Goal: Task Accomplishment & Management: Use online tool/utility

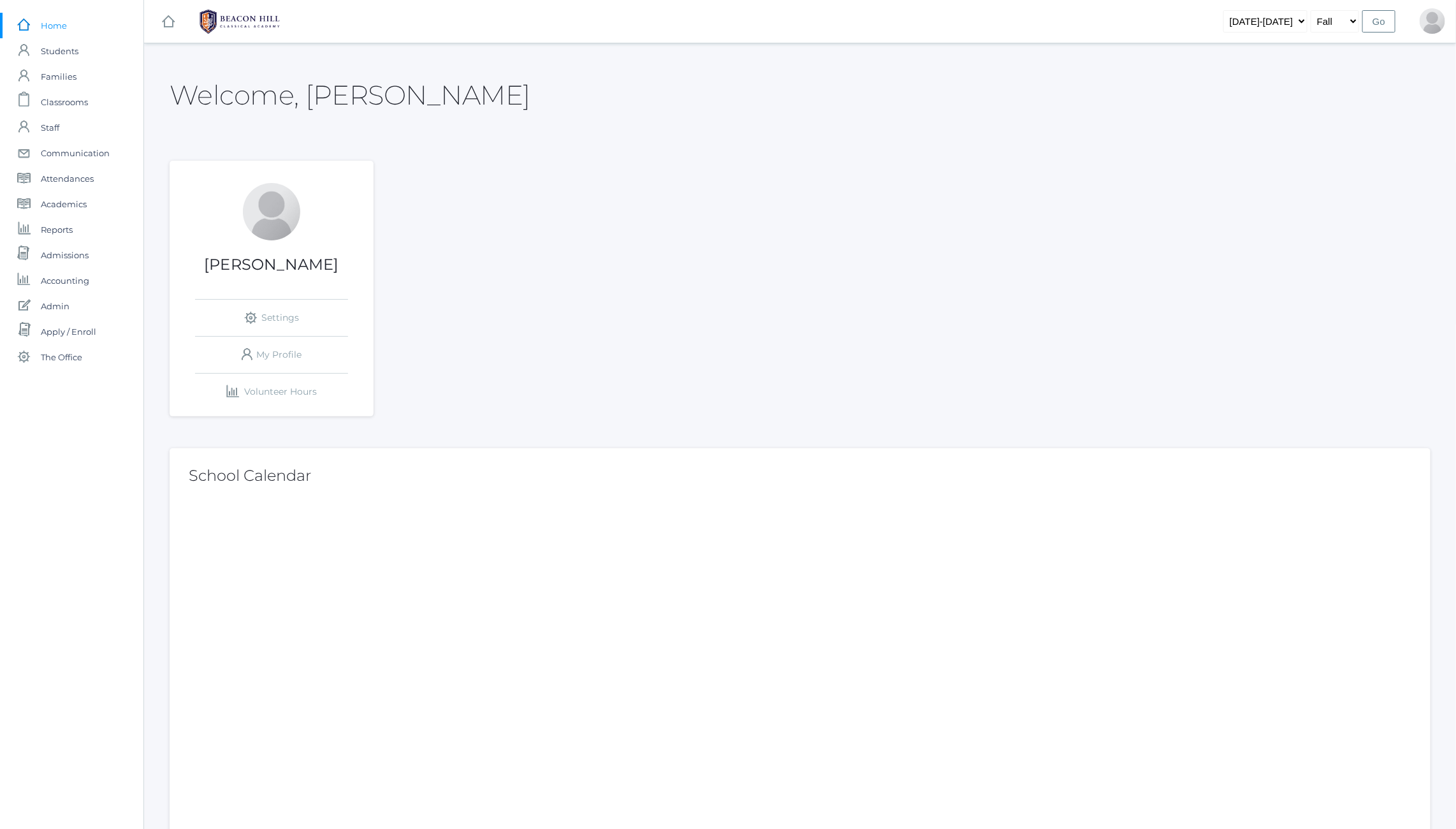
click at [211, 81] on h2 "Welcome, Jason" at bounding box center [350, 95] width 361 height 30
click at [52, 304] on span "Admin" at bounding box center [55, 306] width 29 height 26
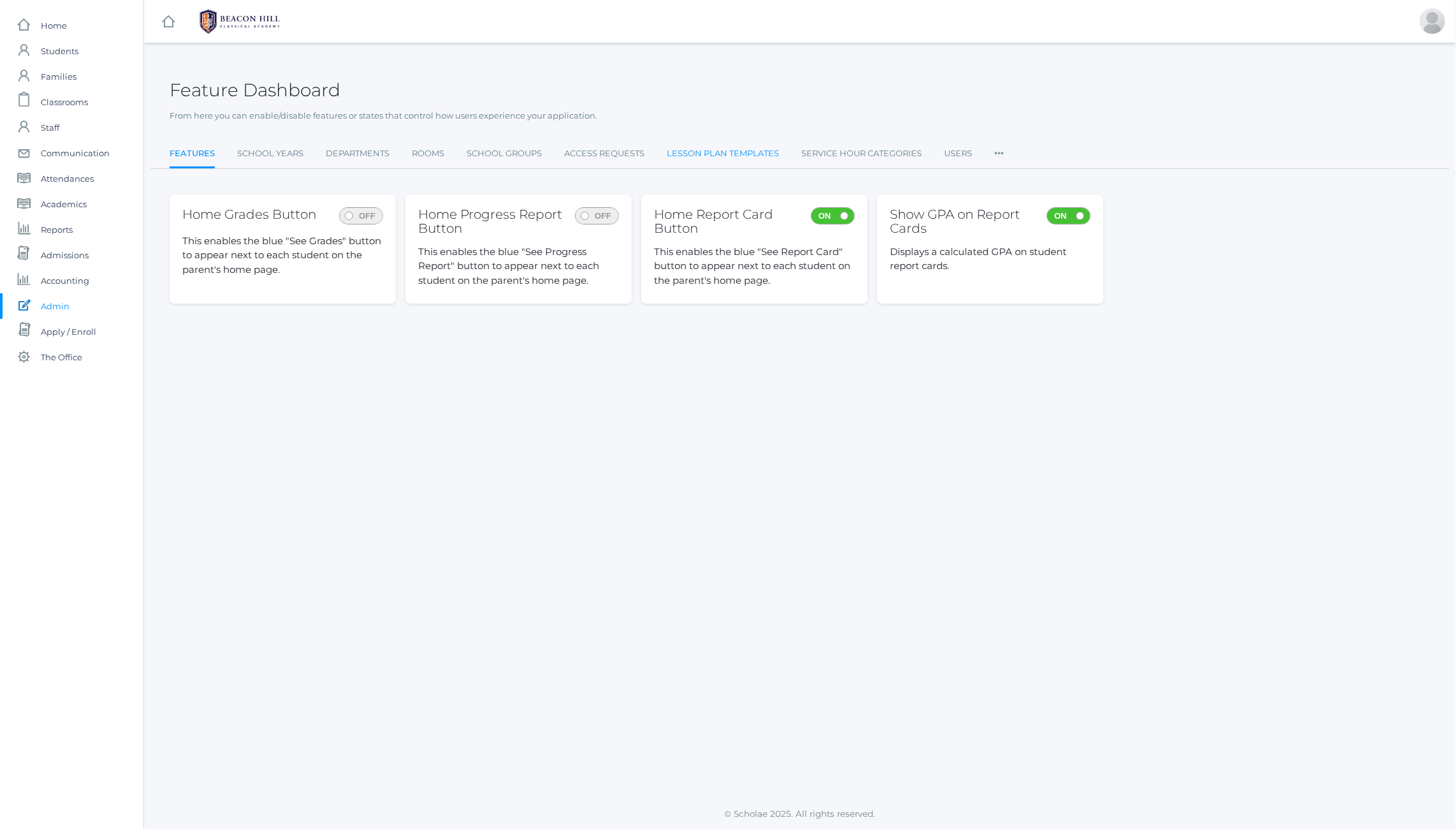
click at [762, 151] on link "Lesson Plan Templates" at bounding box center [723, 153] width 112 height 26
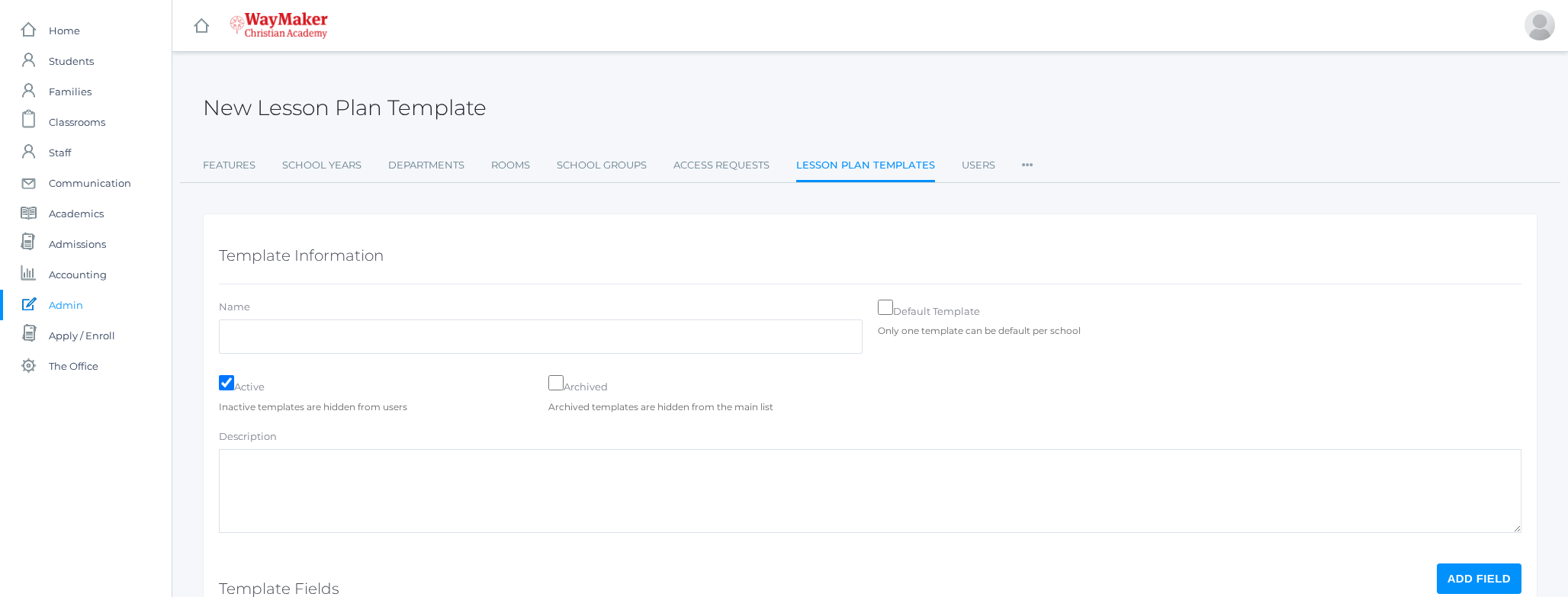
click at [186, 541] on div "New Lesson Plan Template Features School Years Departments Rooms School Groups …" at bounding box center [870, 426] width 1396 height 712
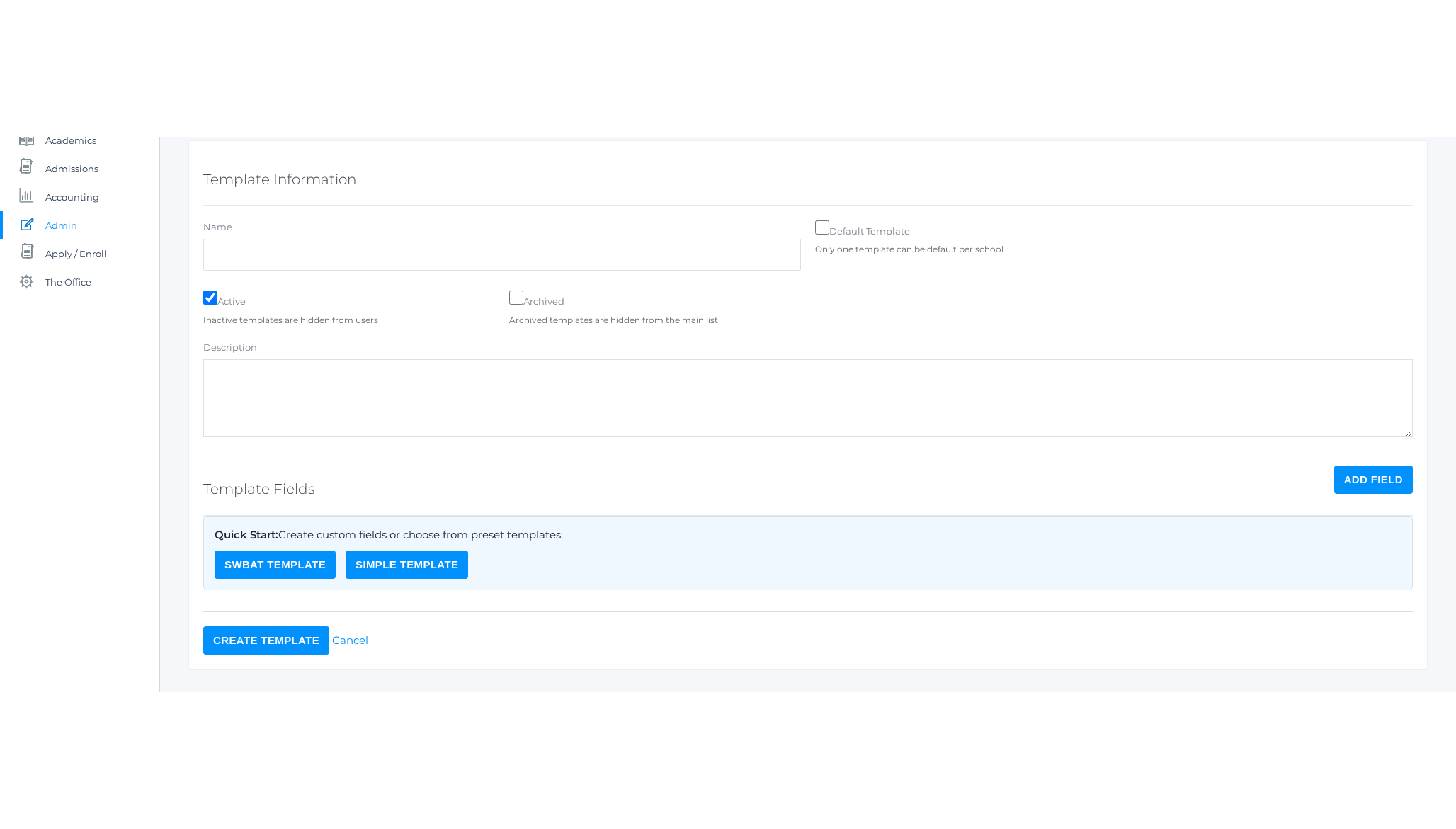
scroll to position [224, 0]
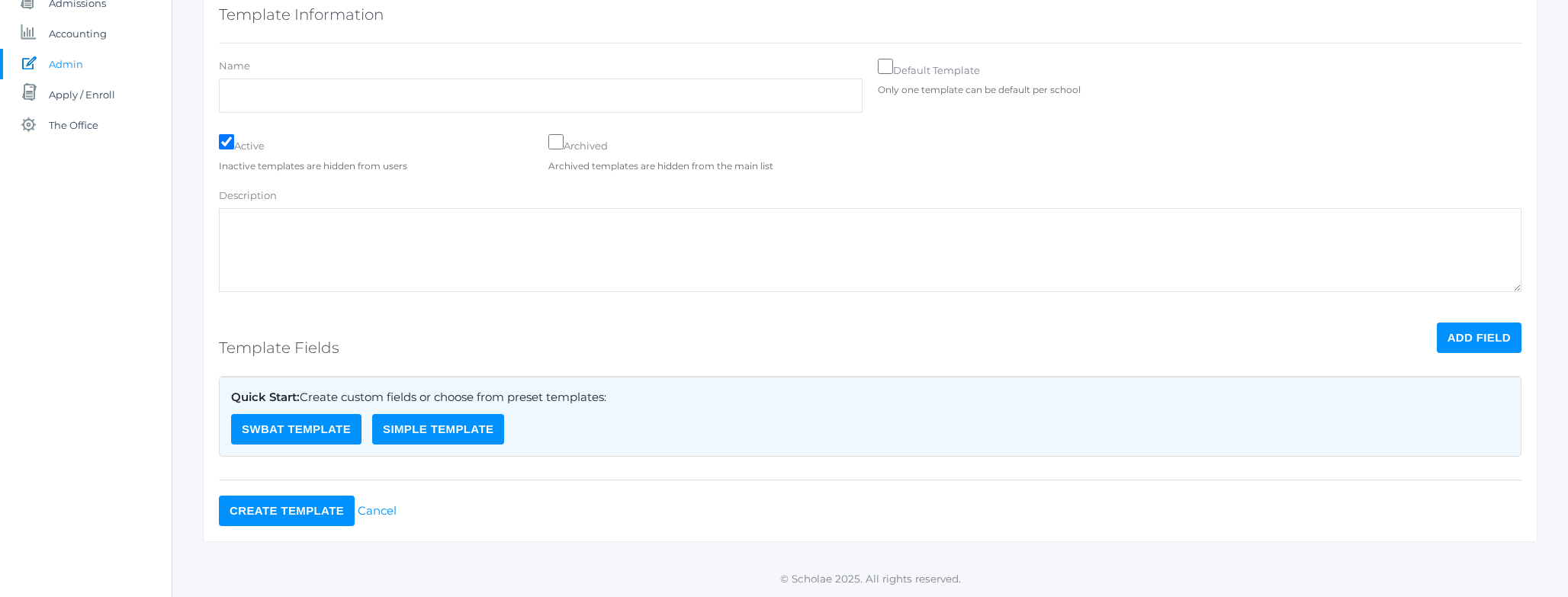
click at [299, 427] on button "SWBAT Template" at bounding box center [296, 429] width 130 height 31
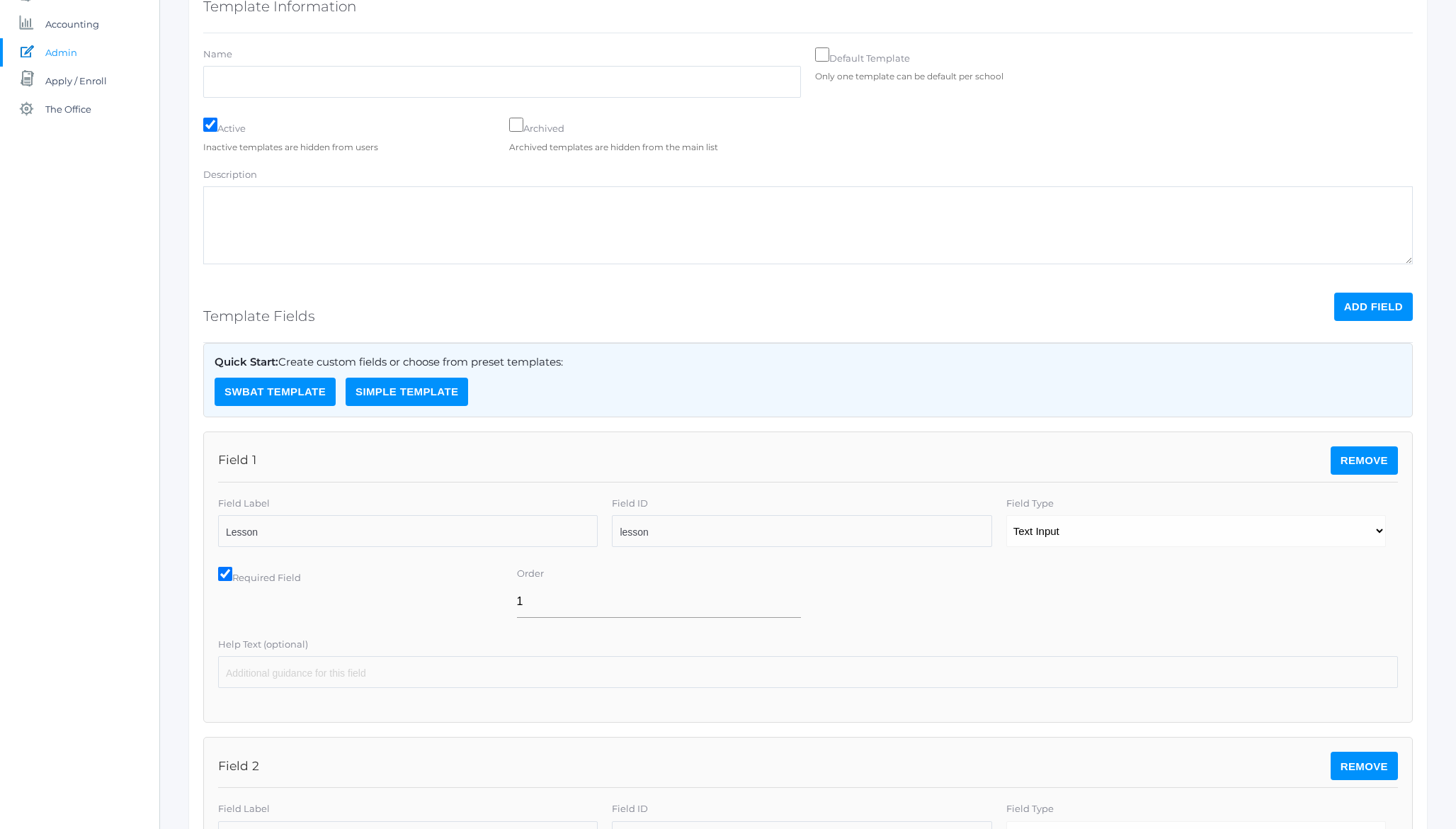
scroll to position [0, 0]
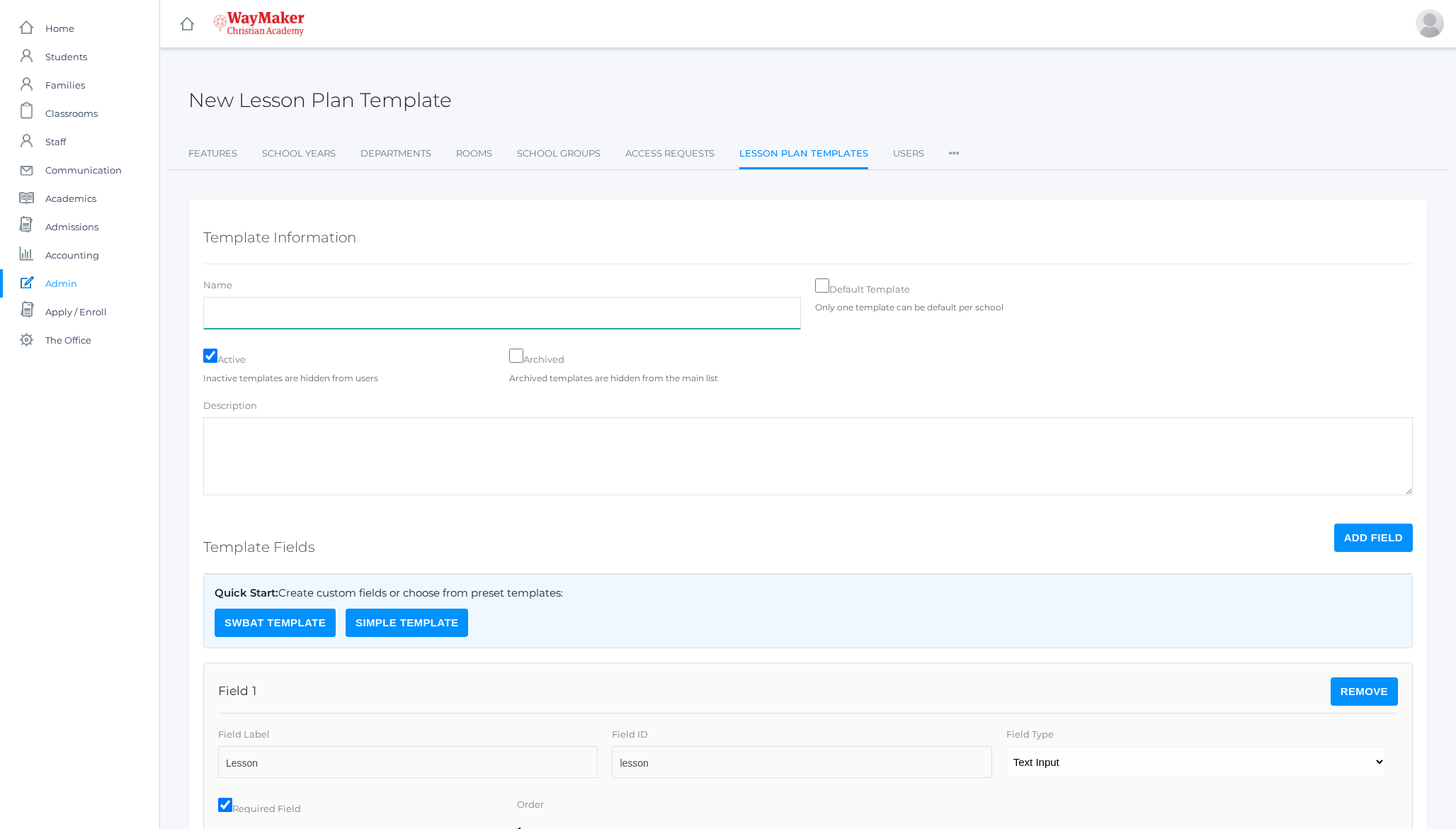
click at [251, 315] on input "Name" at bounding box center [502, 312] width 598 height 32
click at [392, 318] on input "Name" at bounding box center [502, 312] width 598 height 32
type input "SWBAT Format"
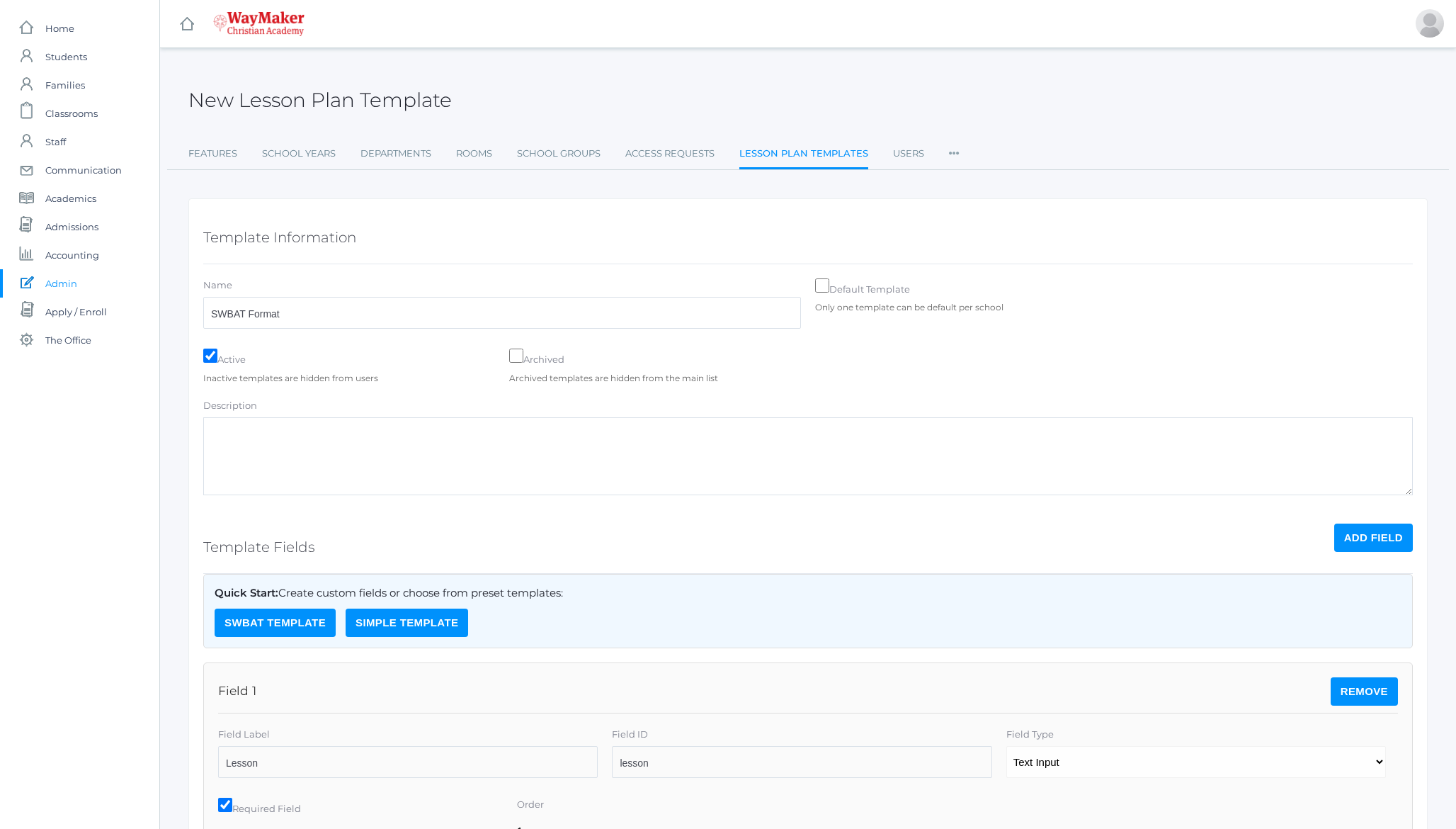
click at [824, 286] on input "Default Template" at bounding box center [822, 285] width 14 height 14
checkbox input "true"
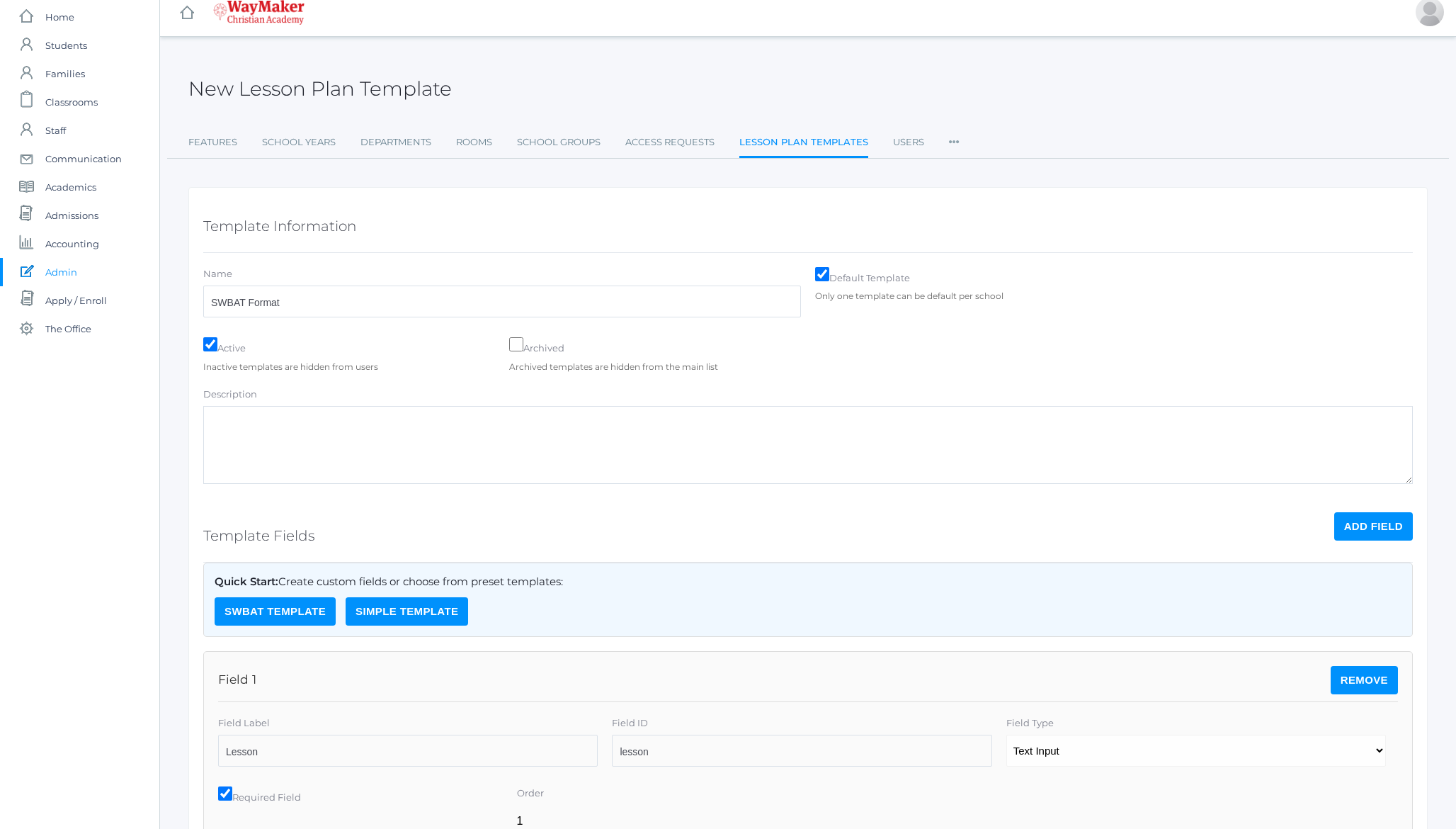
scroll to position [18, 0]
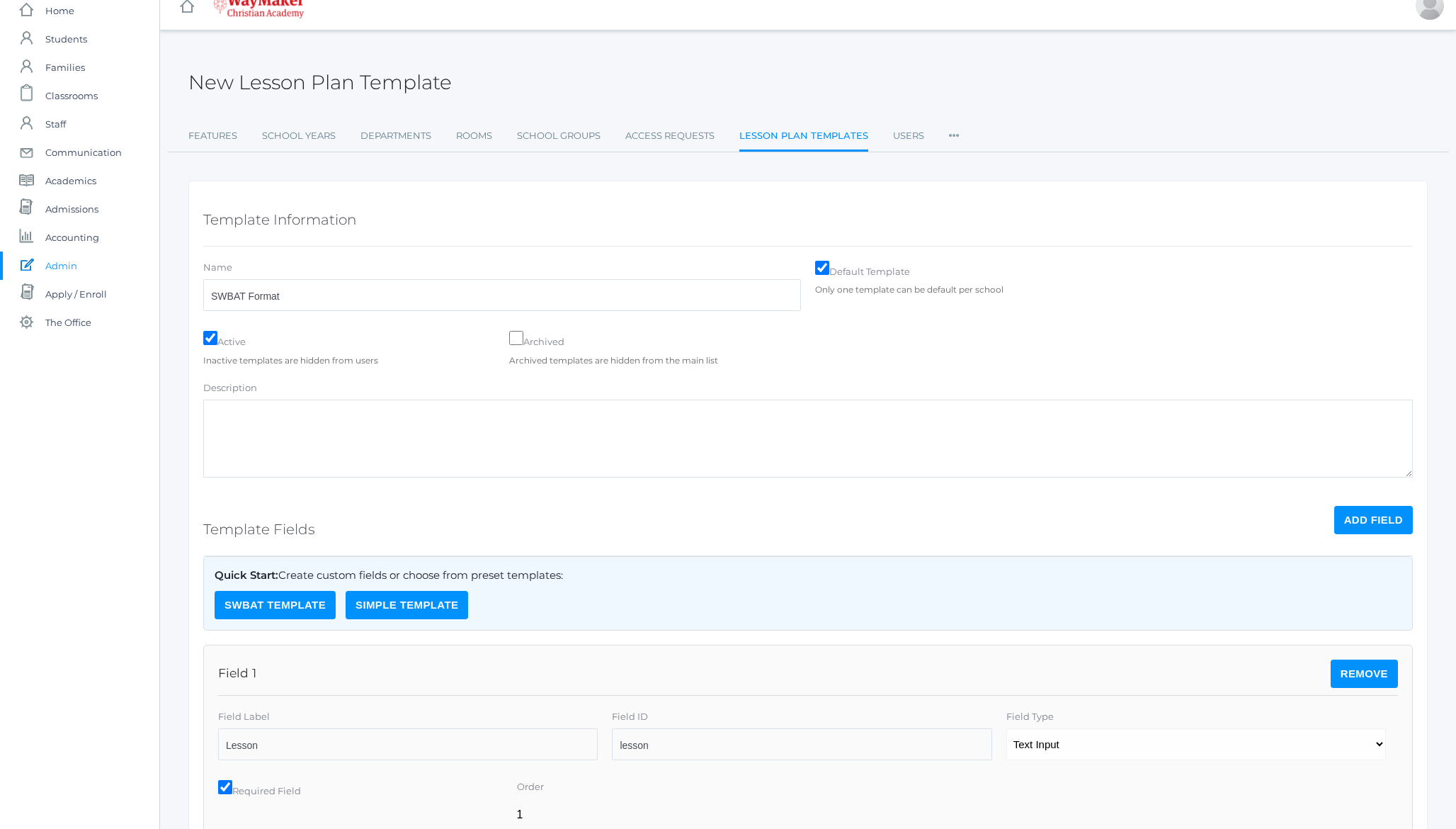
click at [302, 408] on textarea "Description" at bounding box center [808, 438] width 1209 height 78
paste textarea "Comprehensive lesson plan format focusing on learning objectives (Students Will…"
type textarea "Comprehensive lesson plan format focusing on learning objectives (Students Will…"
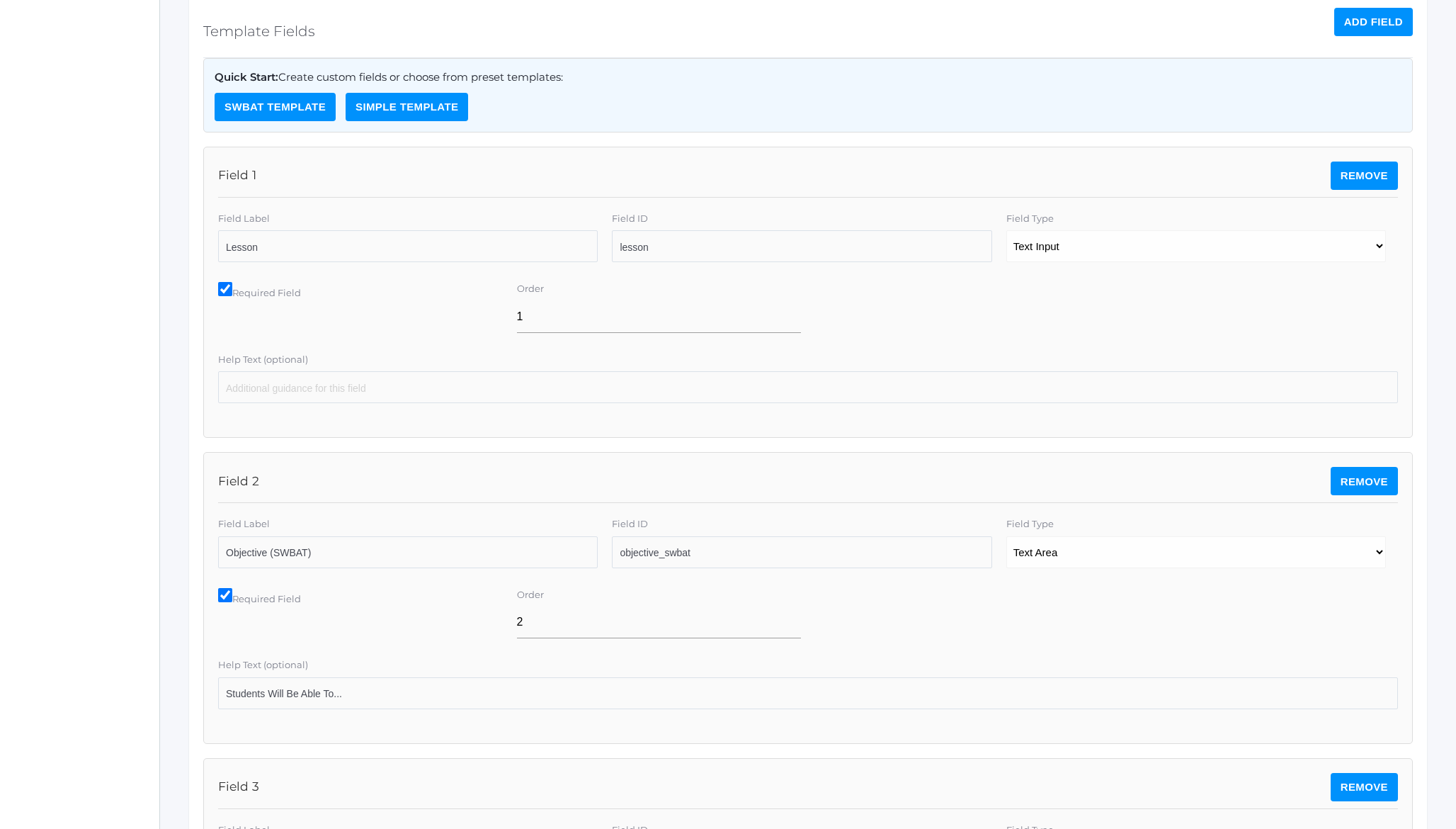
scroll to position [563, 0]
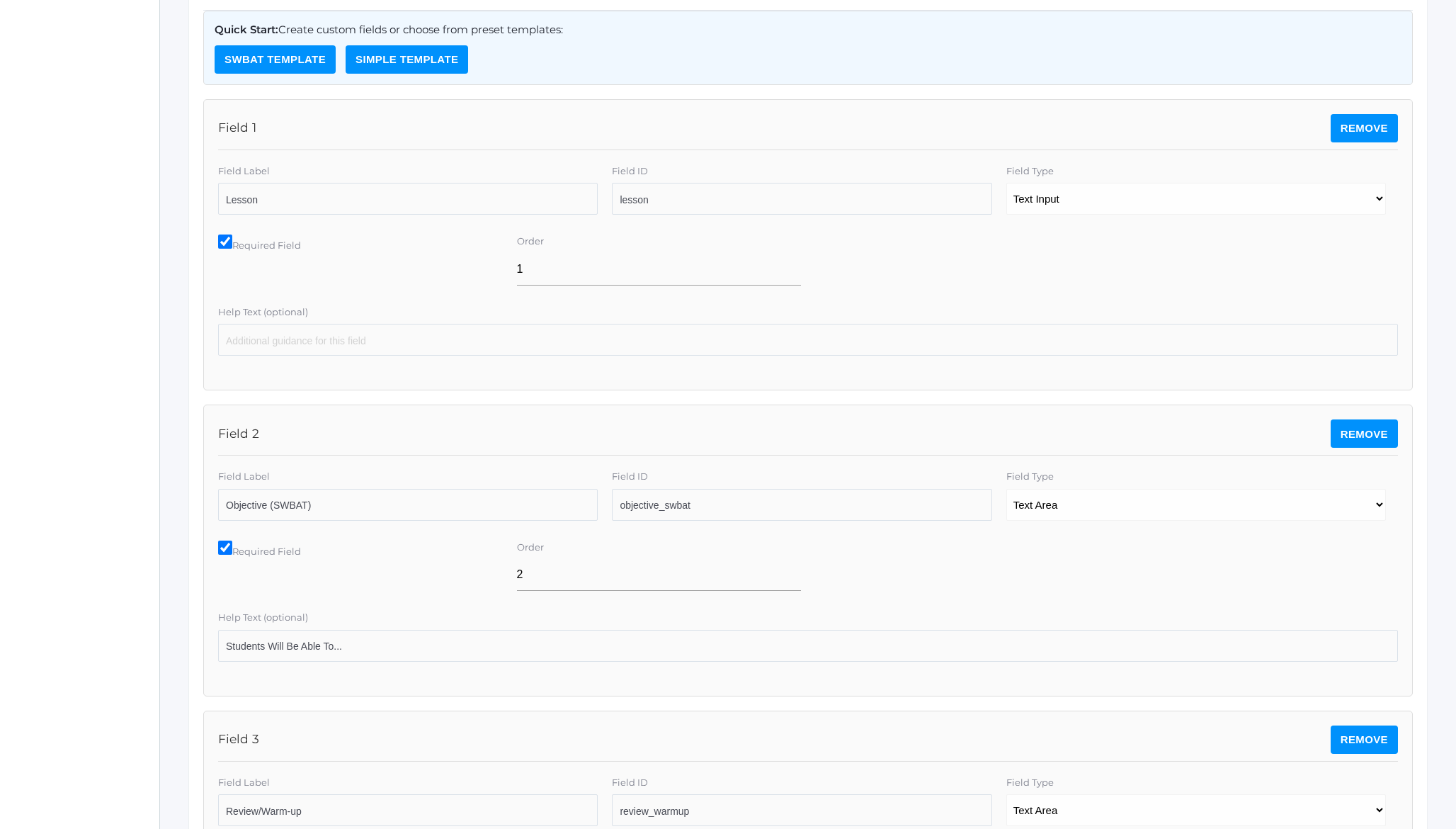
click at [253, 249] on label "Required Field" at bounding box center [360, 244] width 285 height 19
click at [232, 249] on input "Required Field" at bounding box center [225, 241] width 14 height 14
checkbox input "false"
click at [265, 553] on label "Required Field" at bounding box center [360, 549] width 285 height 19
click at [232, 553] on input "Required Field" at bounding box center [225, 547] width 14 height 14
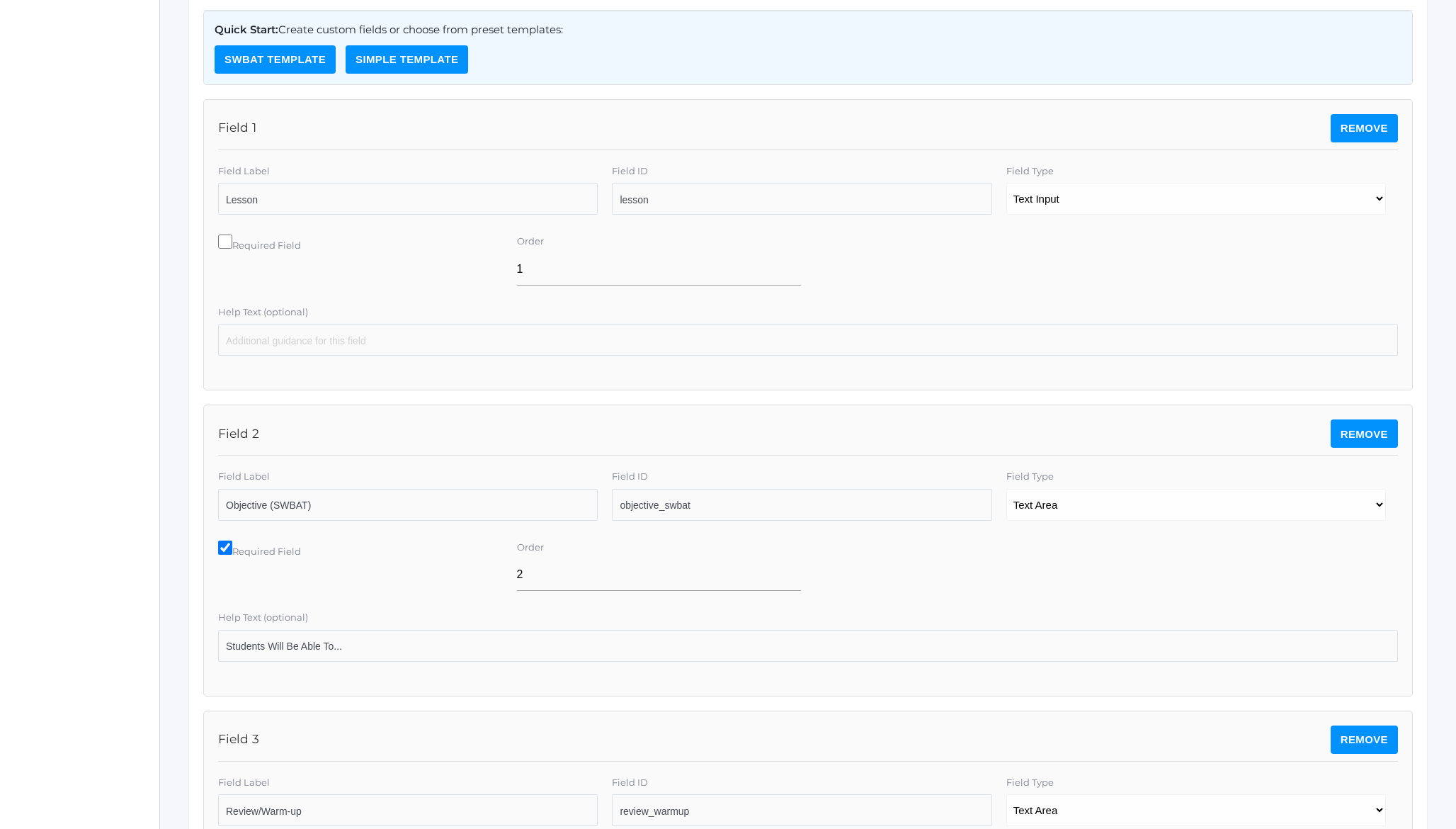
checkbox input "false"
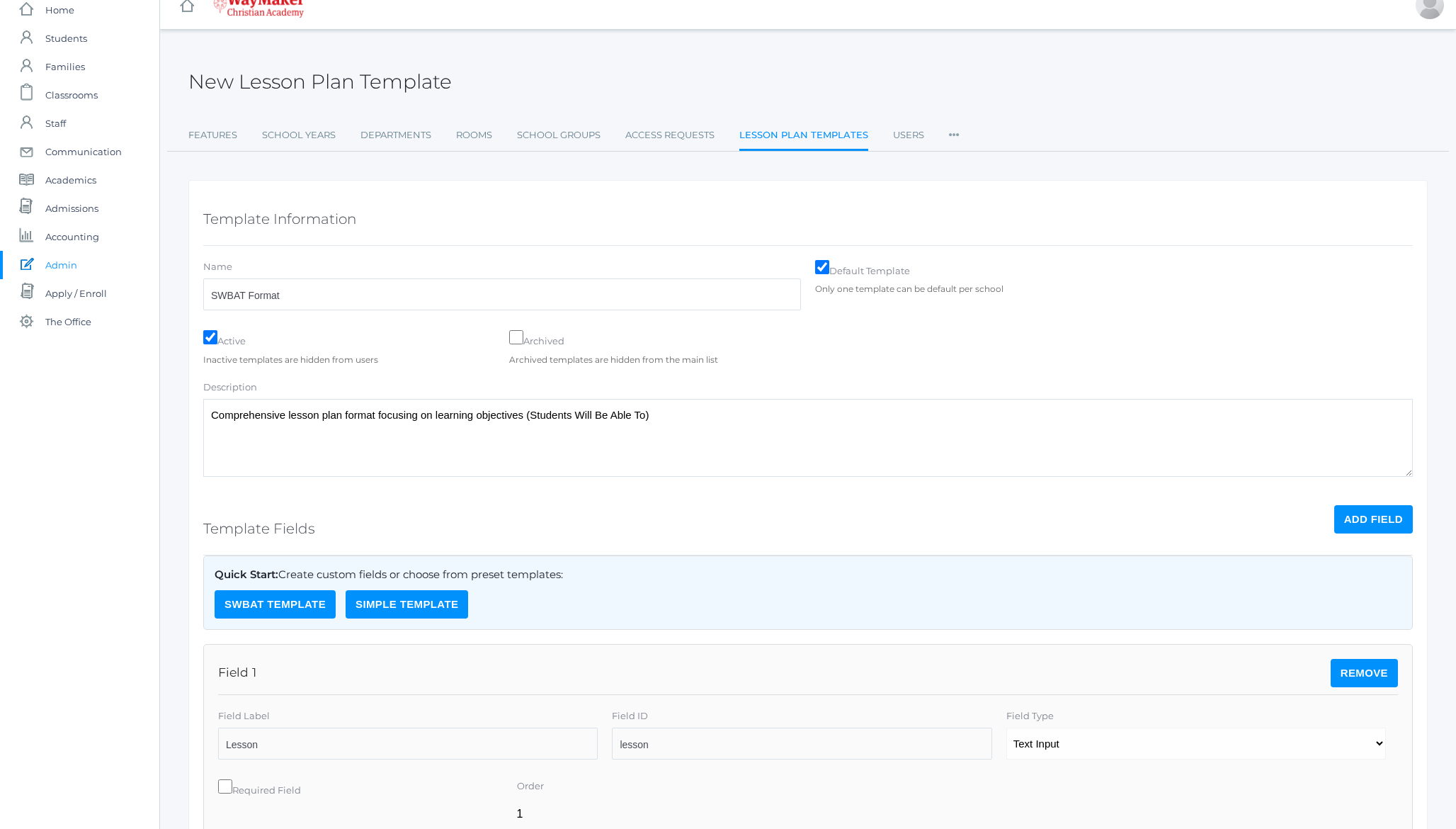
scroll to position [0, 0]
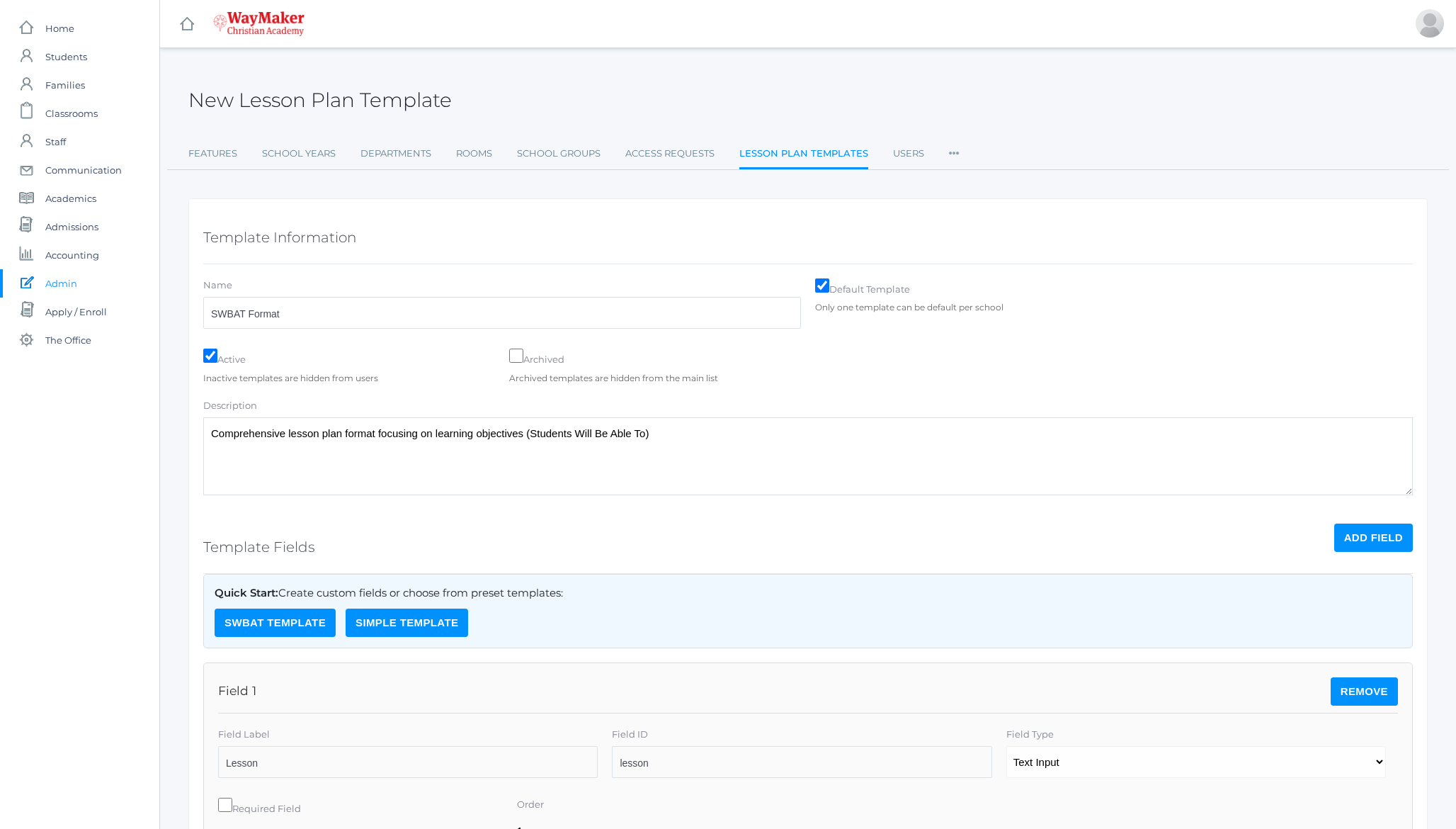
click at [250, 229] on h5 "Template Information" at bounding box center [280, 237] width 153 height 24
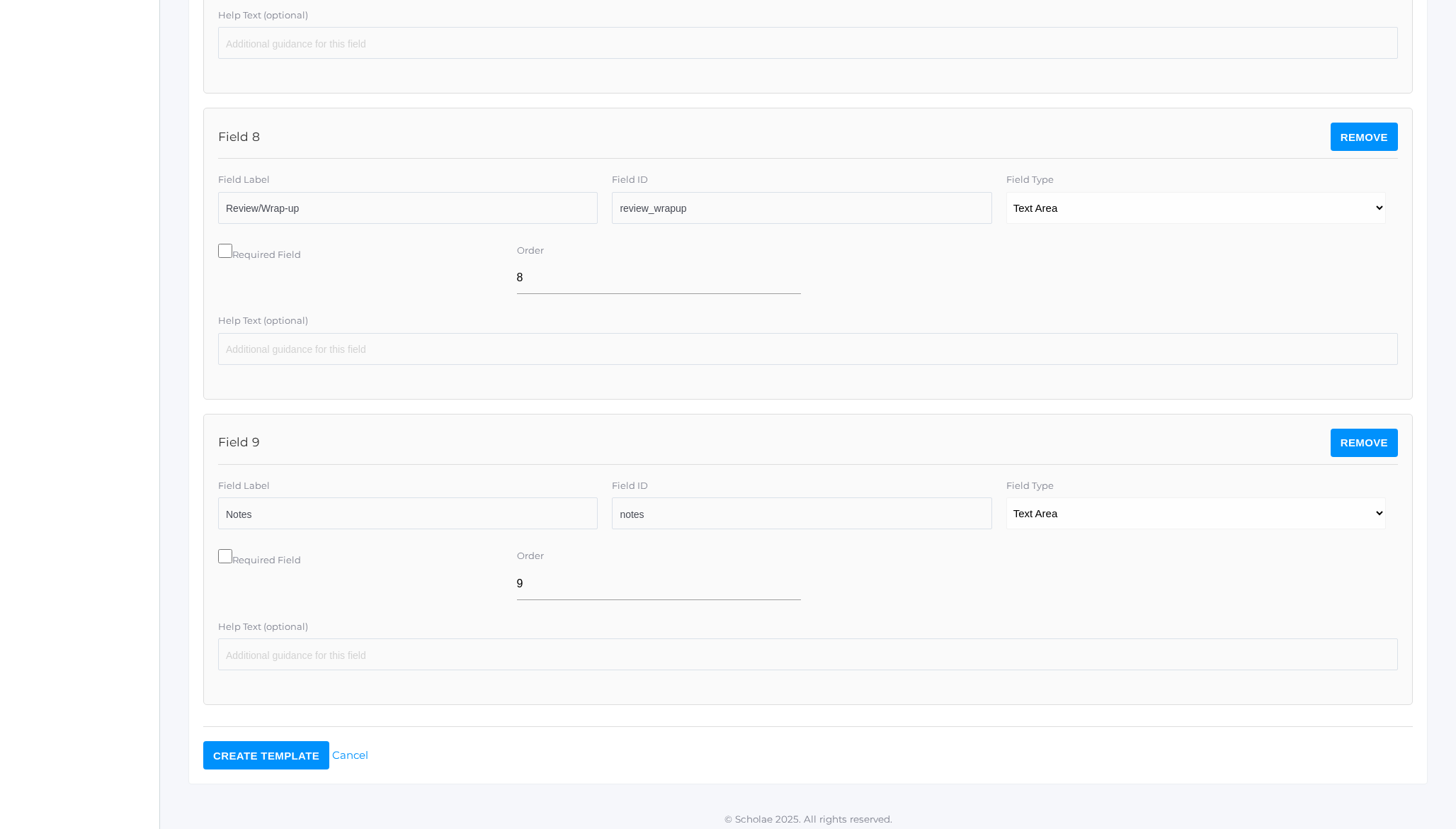
scroll to position [2700, 0]
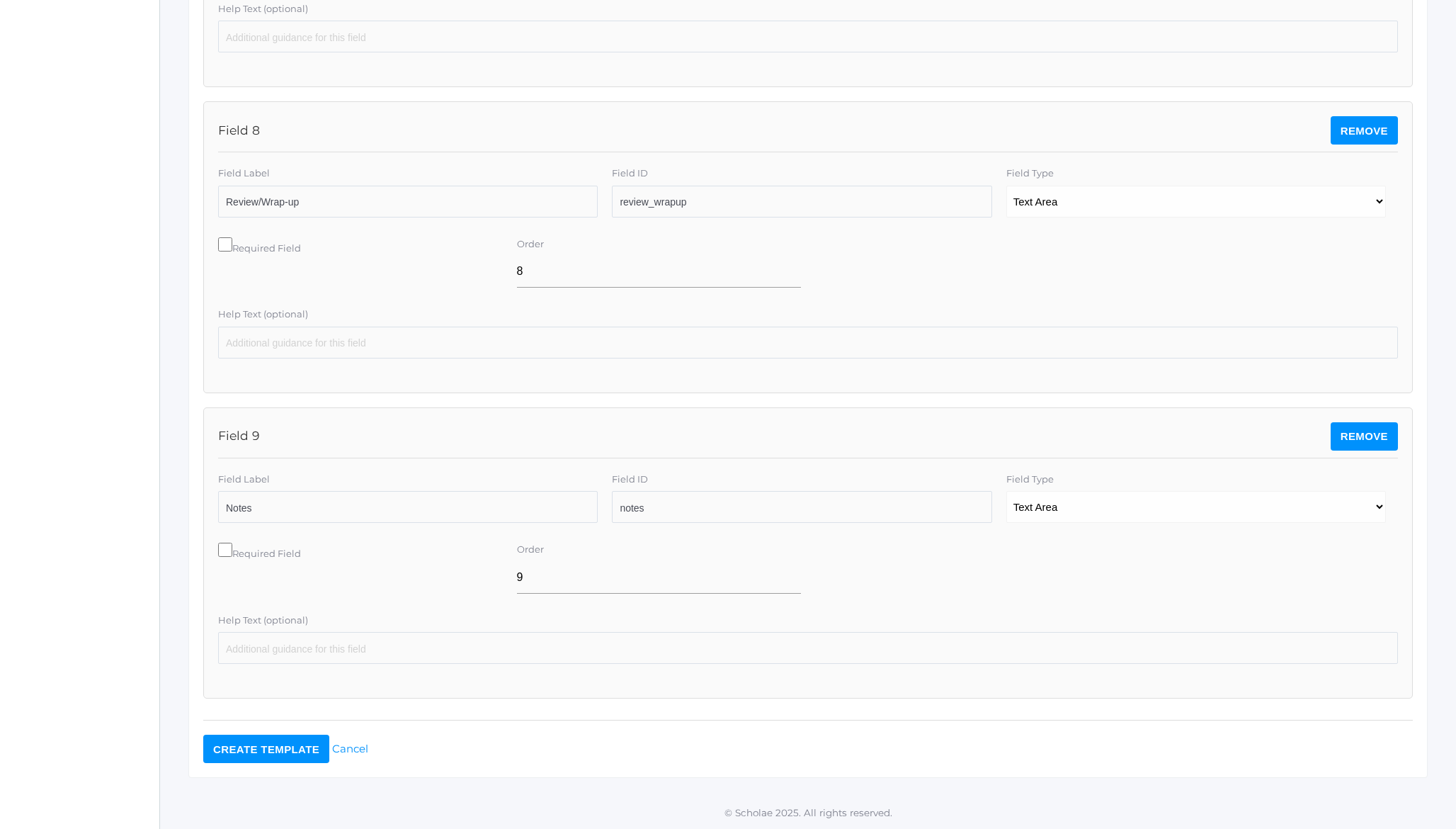
click at [262, 554] on input "Create Template" at bounding box center [266, 749] width 126 height 28
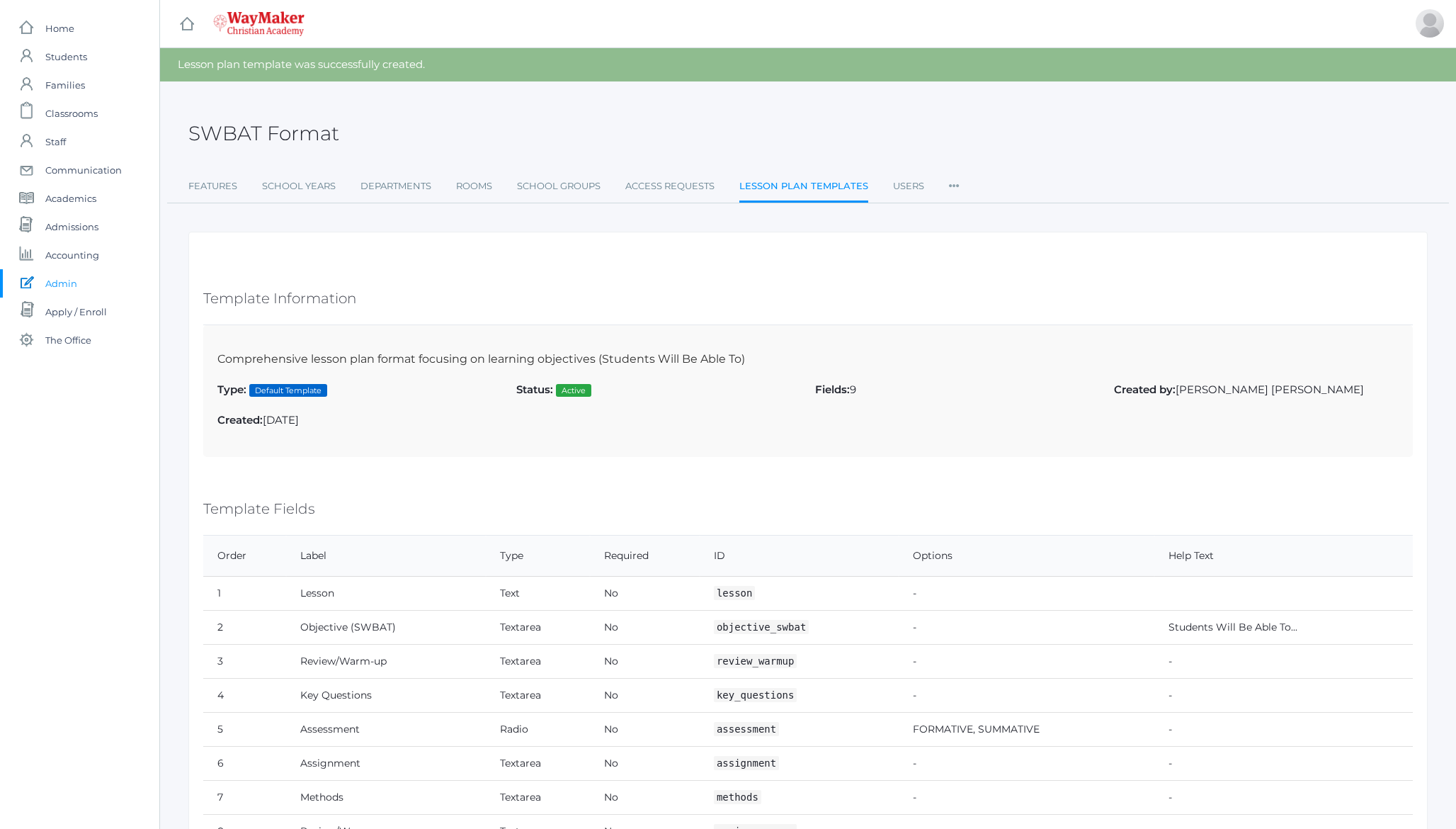
click at [413, 357] on p "Comprehensive lesson plan format focusing on learning objectives (Students Will…" at bounding box center [808, 359] width 1181 height 17
click at [794, 191] on link "Lesson Plan Templates" at bounding box center [803, 187] width 129 height 31
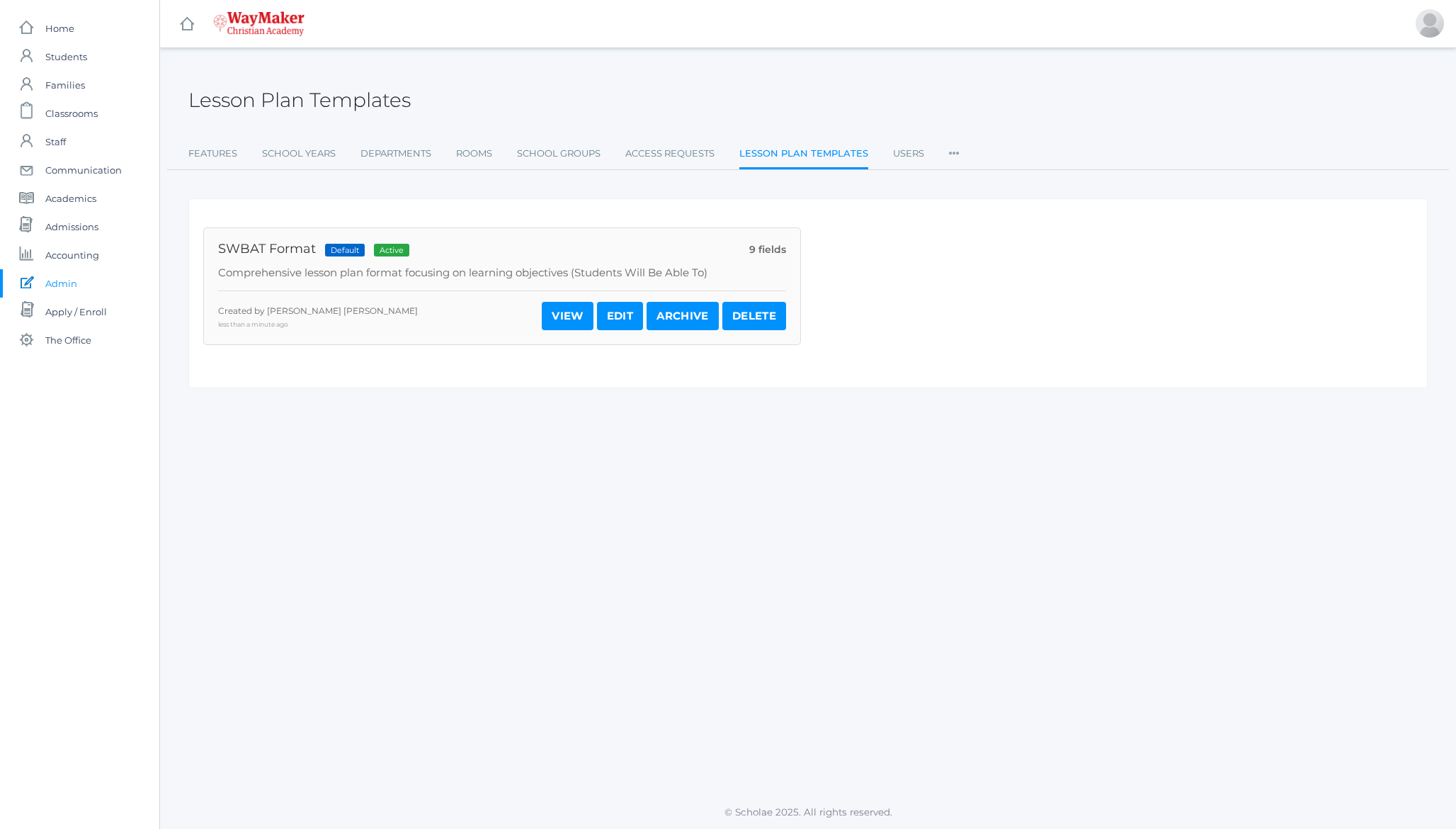
click at [564, 312] on link "View" at bounding box center [567, 316] width 52 height 28
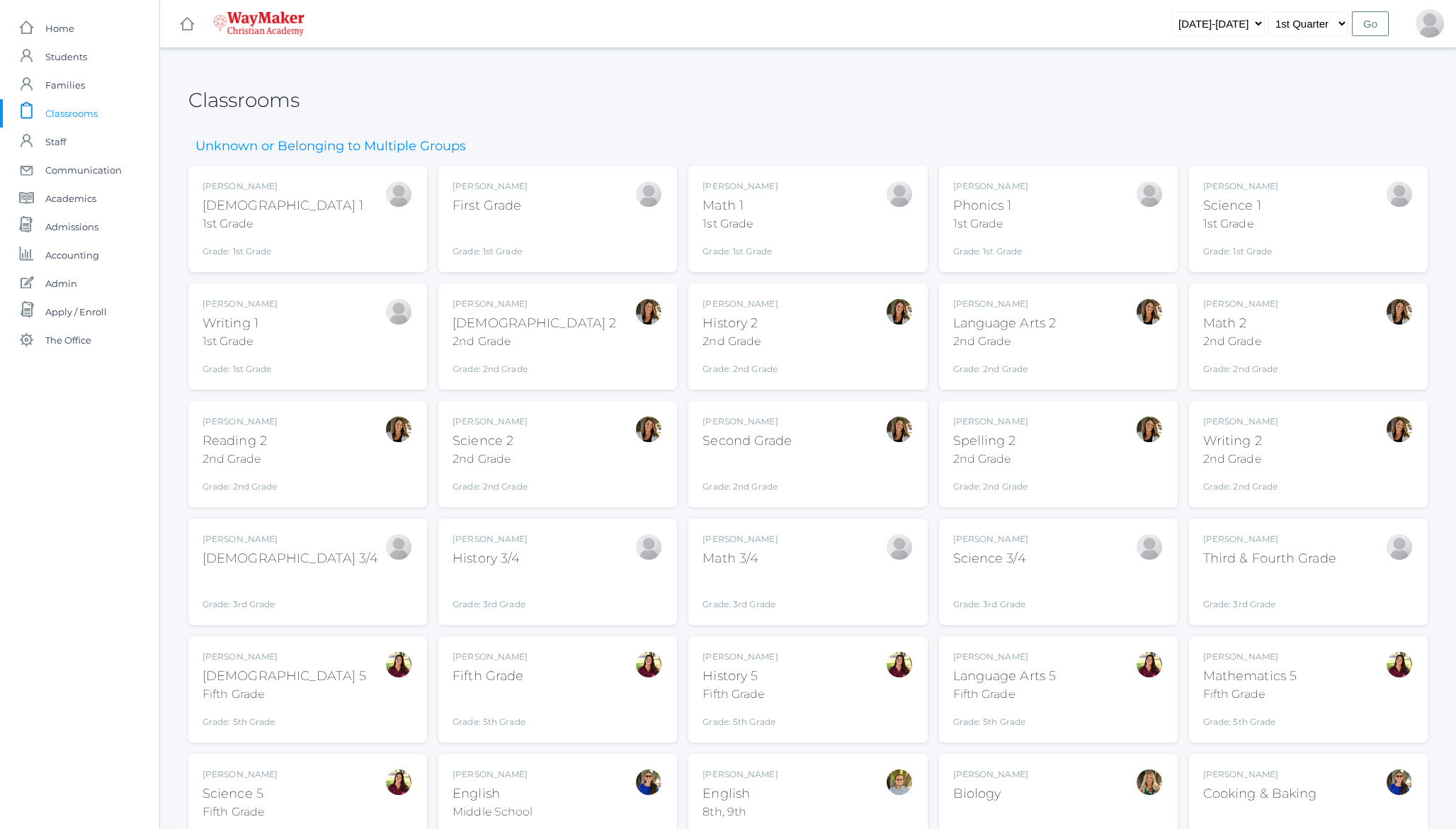
click at [324, 212] on div "[PERSON_NAME][DEMOGRAPHIC_DATA] 1 1st Grade Grade: 1st Grade 01ELEM" at bounding box center [307, 219] width 210 height 78
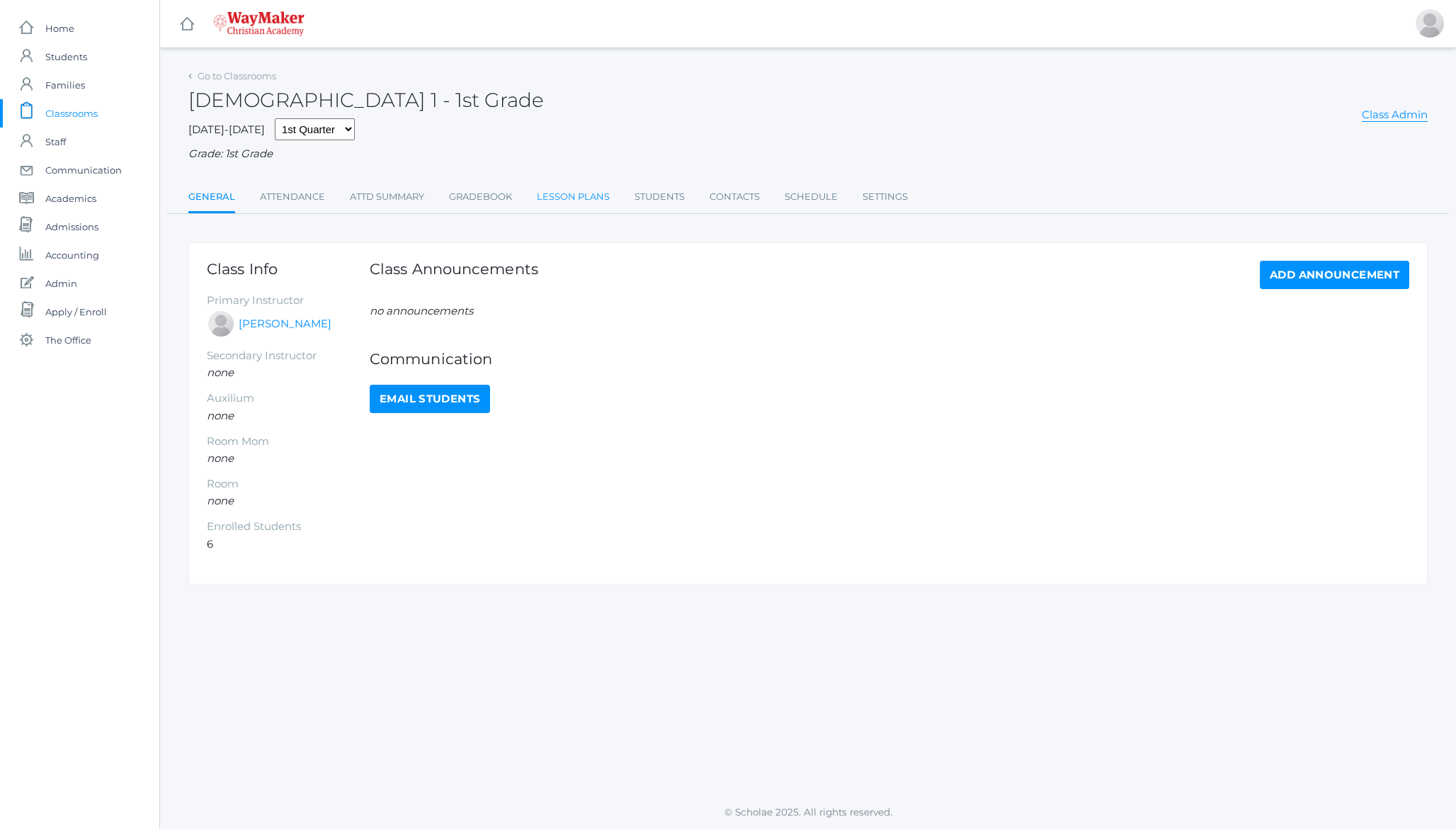
click at [582, 202] on link "Lesson Plans" at bounding box center [573, 197] width 73 height 28
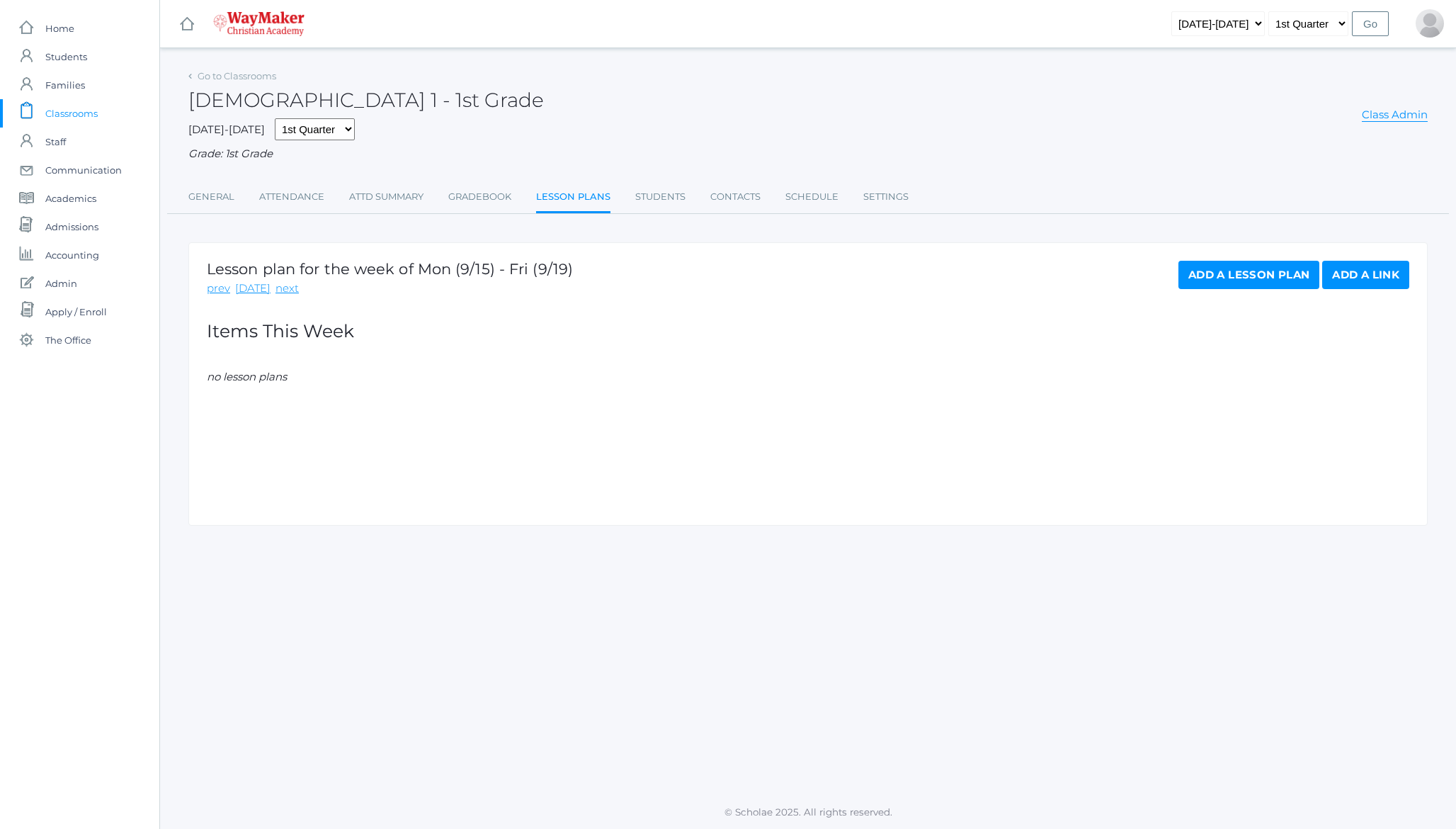
click at [1206, 284] on link "Add a Lesson Plan" at bounding box center [1249, 275] width 141 height 28
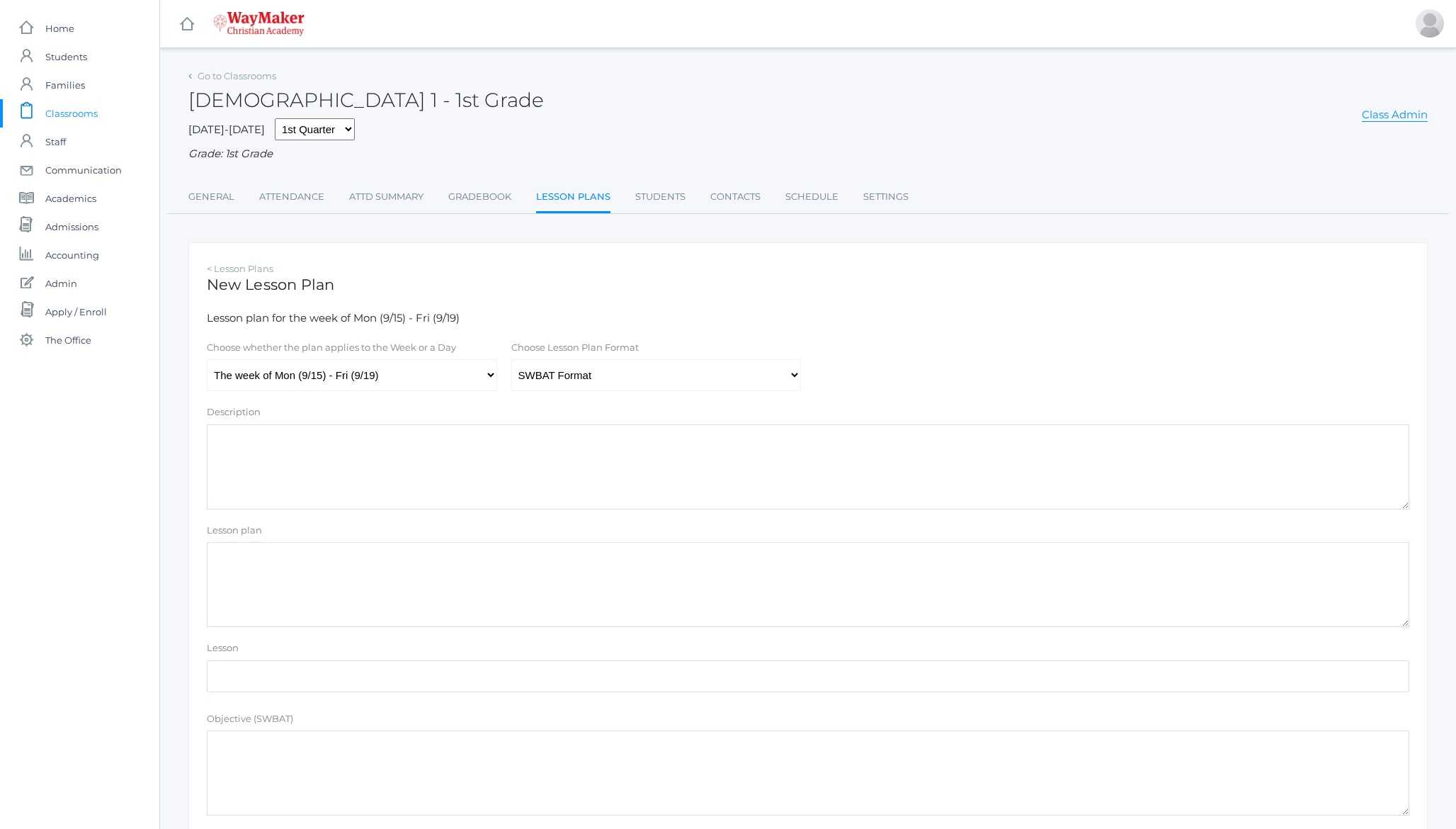
click at [210, 96] on h2 "[DEMOGRAPHIC_DATA] 1 - 1st Grade" at bounding box center [366, 99] width 356 height 22
click at [268, 93] on h2 "[DEMOGRAPHIC_DATA] 1 - 1st Grade" at bounding box center [366, 99] width 356 height 22
click at [217, 100] on h2 "[DEMOGRAPHIC_DATA] 1 - 1st Grade" at bounding box center [366, 99] width 356 height 22
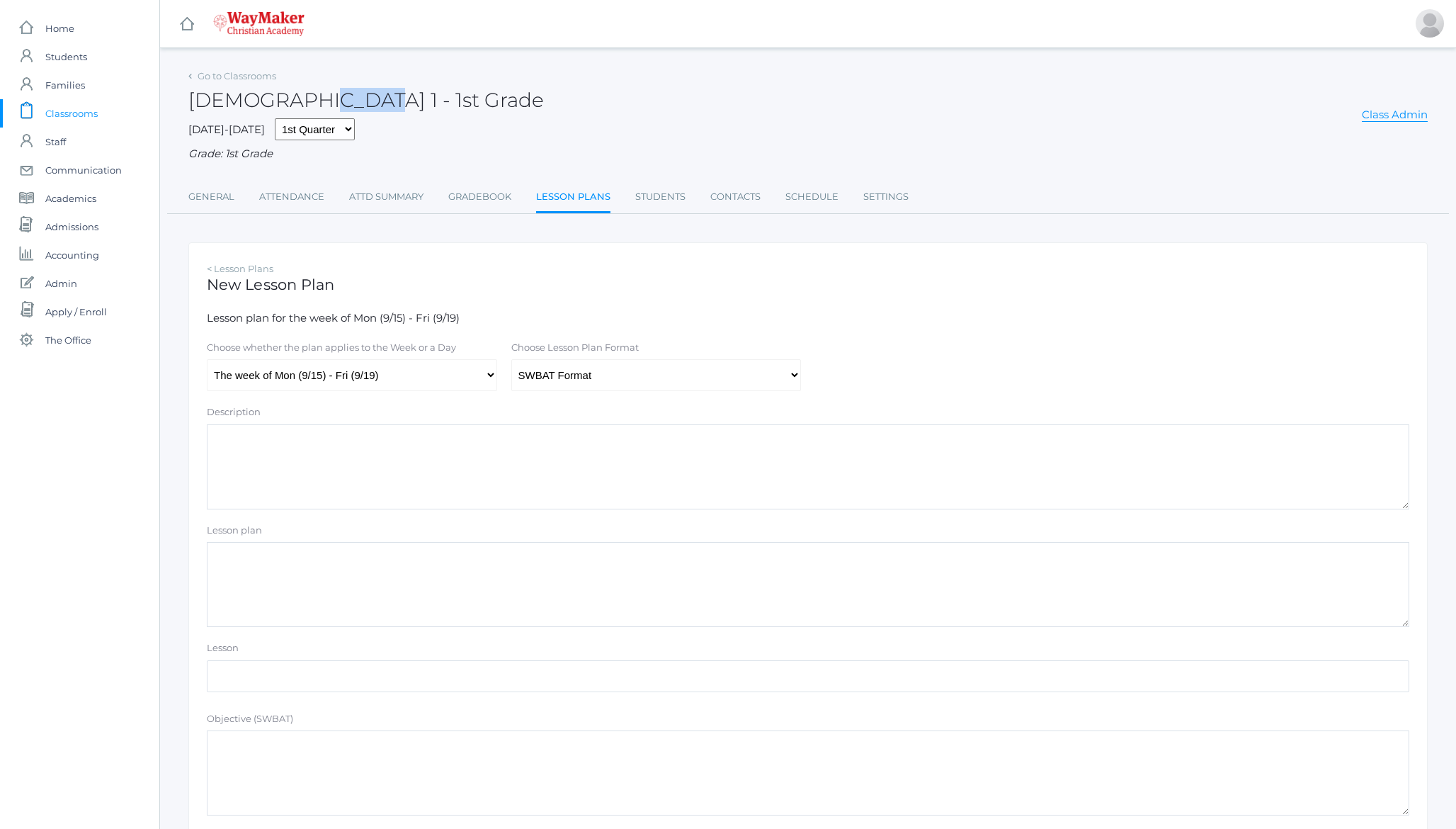
click at [217, 100] on h2 "[DEMOGRAPHIC_DATA] 1 - 1st Grade" at bounding box center [366, 99] width 356 height 22
click at [284, 99] on h2 "[DEMOGRAPHIC_DATA] 1 - 1st Grade" at bounding box center [366, 99] width 356 height 22
click at [582, 380] on select "Traditional Format SWBAT Format" at bounding box center [656, 375] width 290 height 32
click at [493, 291] on h1 "New Lesson Plan" at bounding box center [808, 285] width 1203 height 16
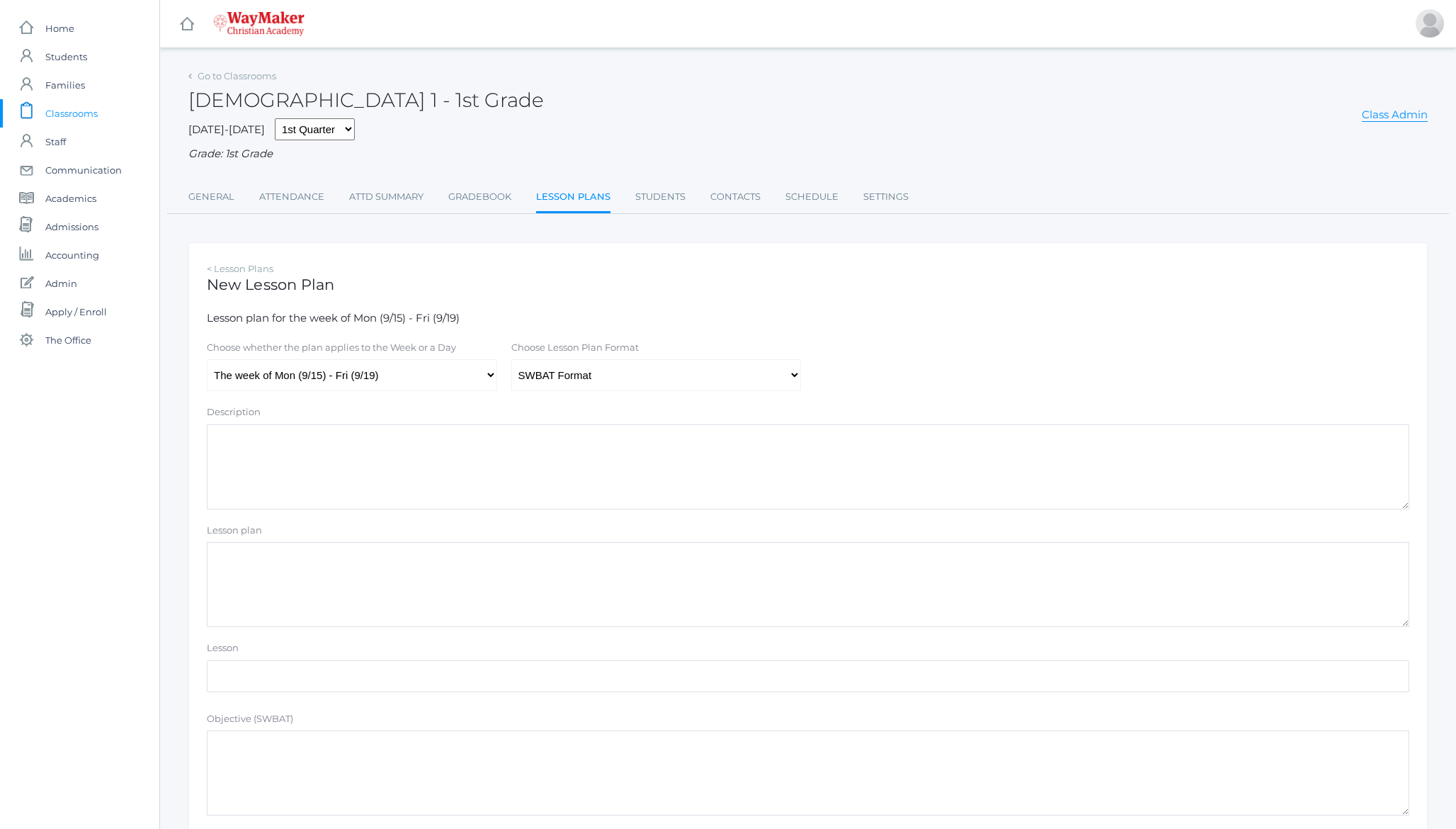
click at [335, 89] on h2 "[DEMOGRAPHIC_DATA] 1 - 1st Grade" at bounding box center [366, 99] width 356 height 22
